Goal: Information Seeking & Learning: Learn about a topic

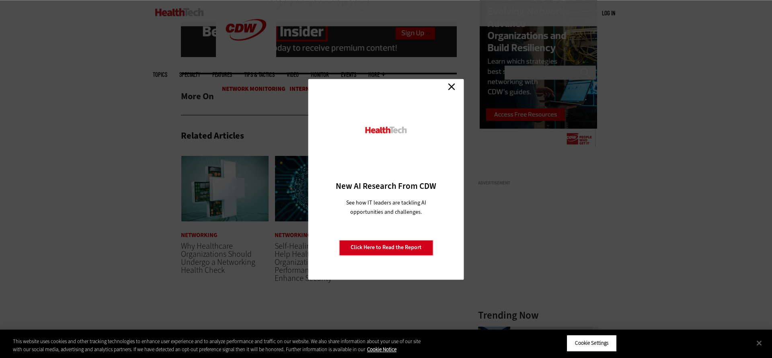
scroll to position [902, 0]
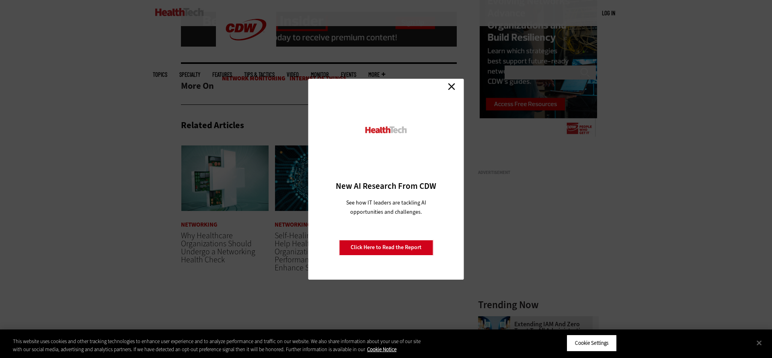
click at [453, 86] on link "Close" at bounding box center [451, 87] width 12 height 12
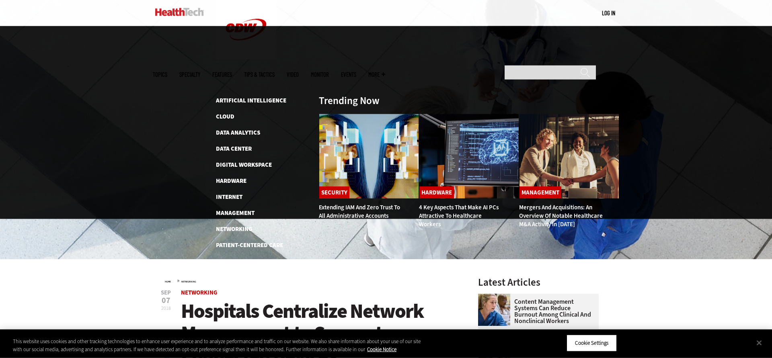
scroll to position [82, 0]
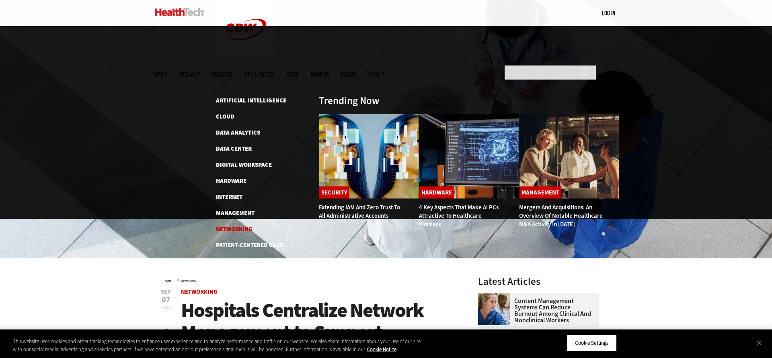
click at [244, 225] on link "Networking" at bounding box center [234, 229] width 37 height 8
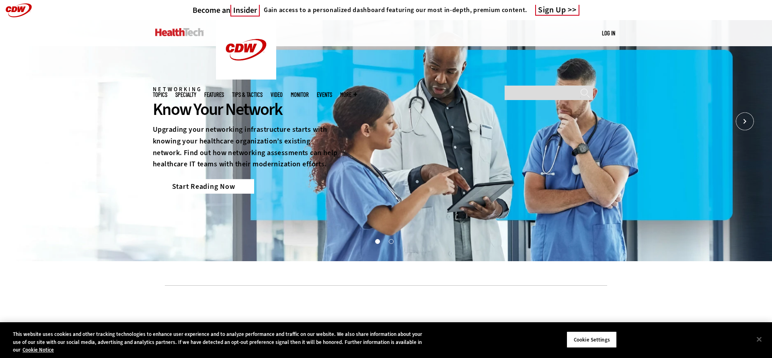
click at [223, 182] on link "Start Reading Now" at bounding box center [203, 186] width 101 height 14
